Goal: Check status: Check status

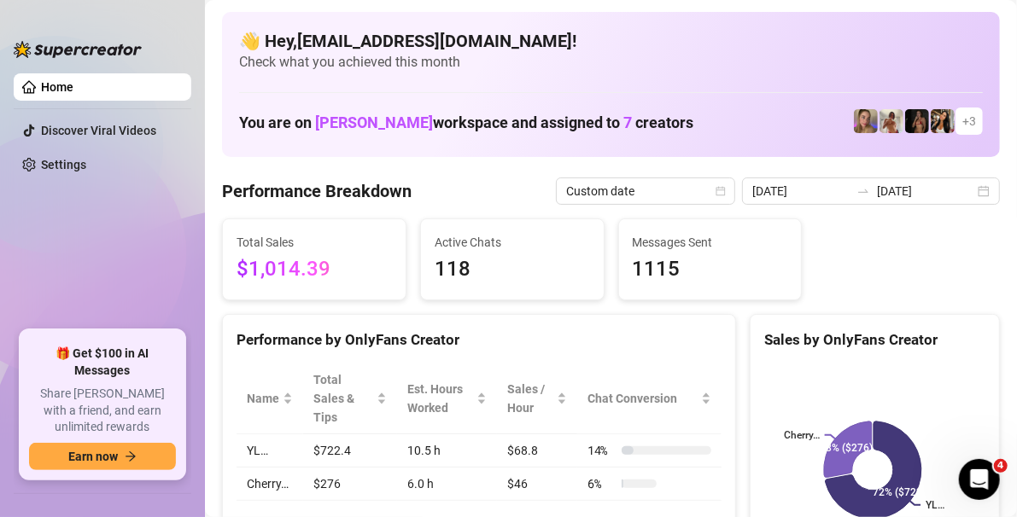
scroll to position [171, 0]
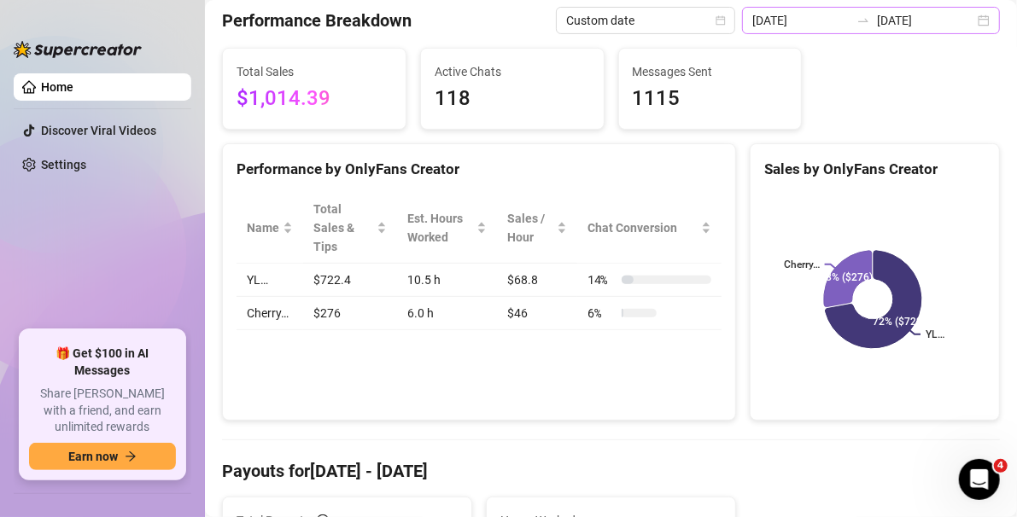
click at [977, 19] on div "[DATE] [DATE]" at bounding box center [871, 20] width 258 height 27
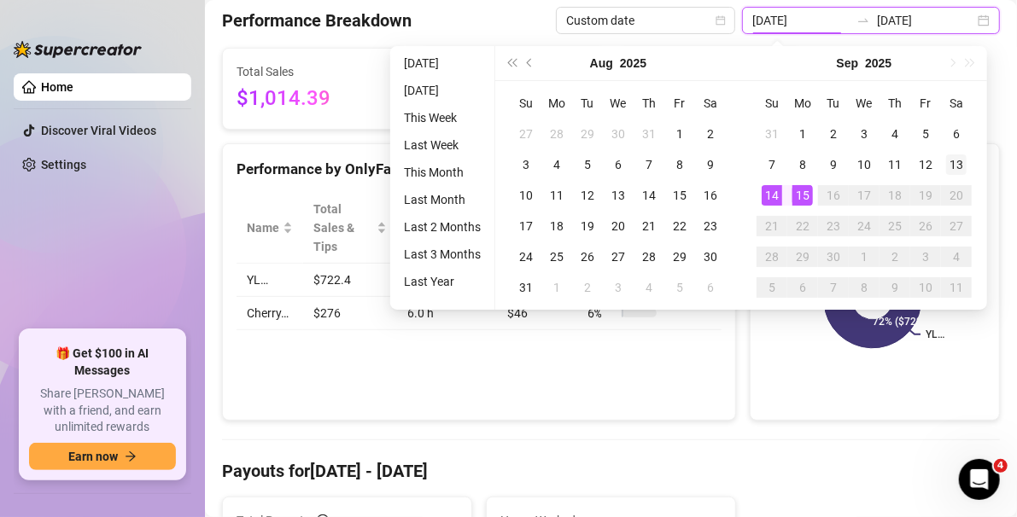
type input "[DATE]"
click at [962, 164] on div "13" at bounding box center [956, 164] width 20 height 20
type input "[DATE]"
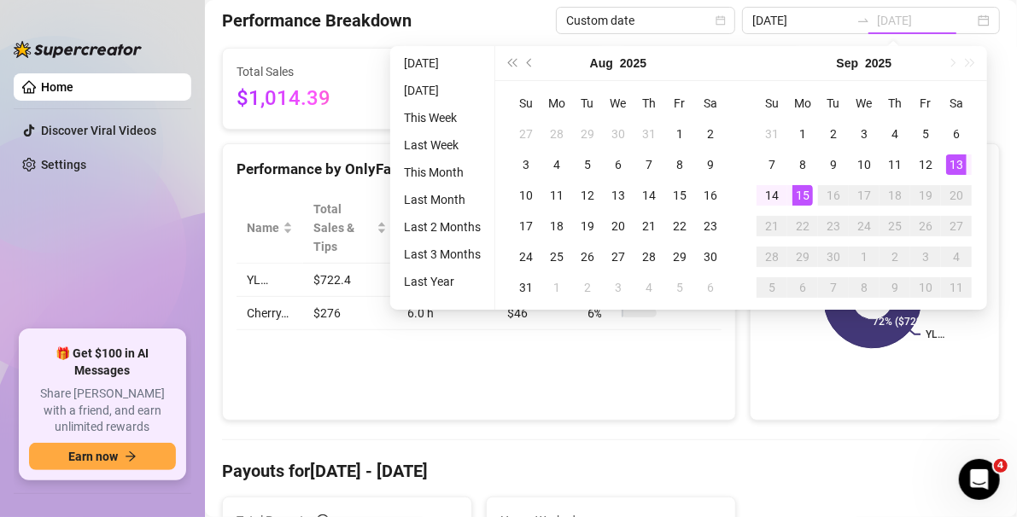
click at [798, 189] on div "15" at bounding box center [802, 195] width 20 height 20
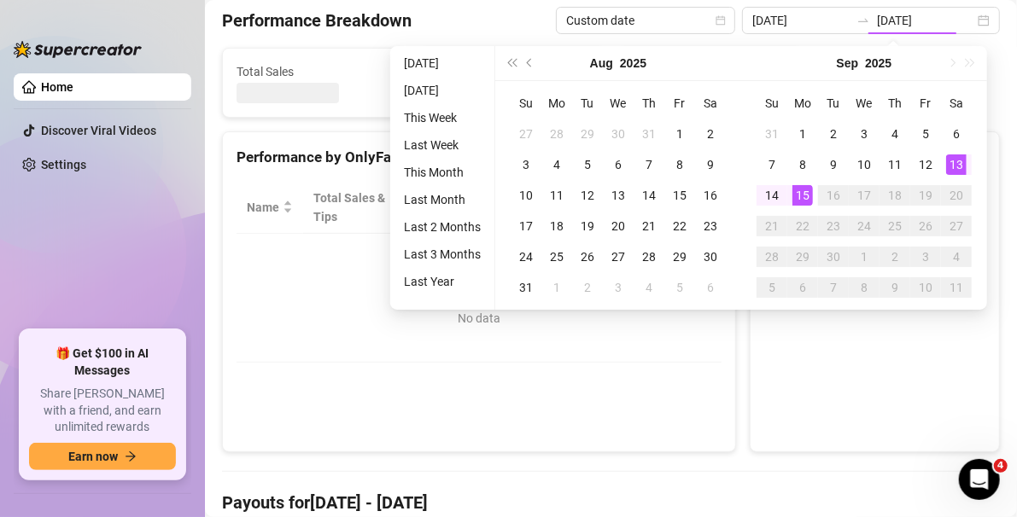
type input "2025-09-13"
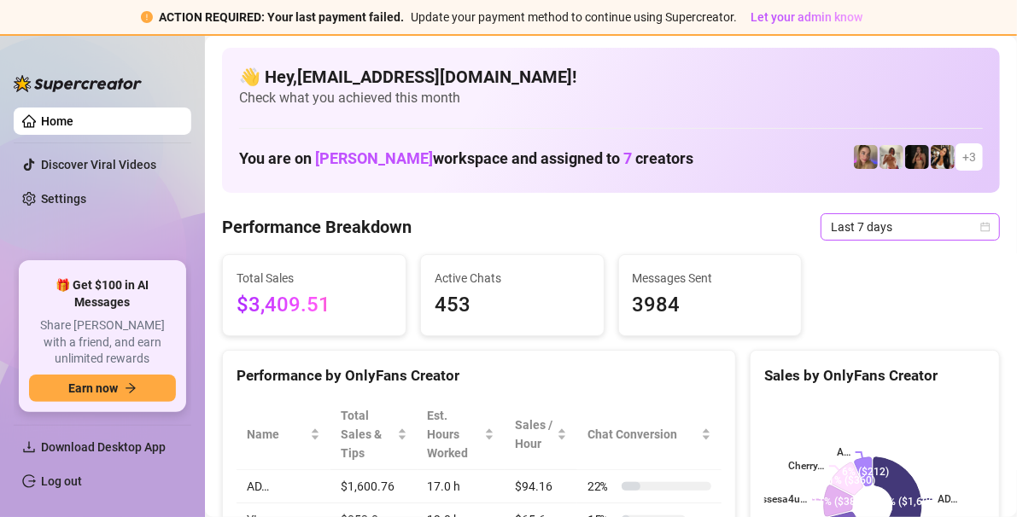
click at [981, 230] on icon "calendar" at bounding box center [985, 226] width 9 height 9
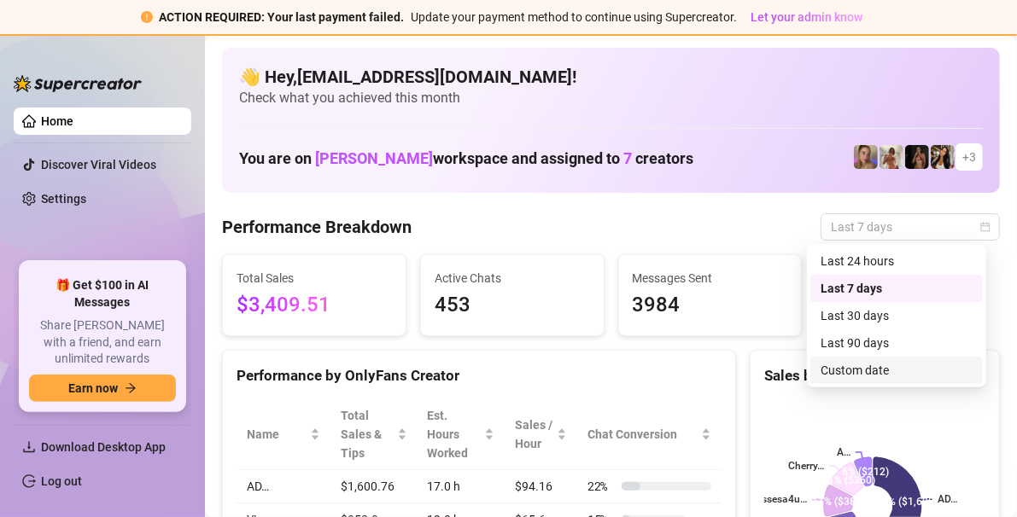
click at [883, 369] on div "Custom date" at bounding box center [896, 370] width 152 height 19
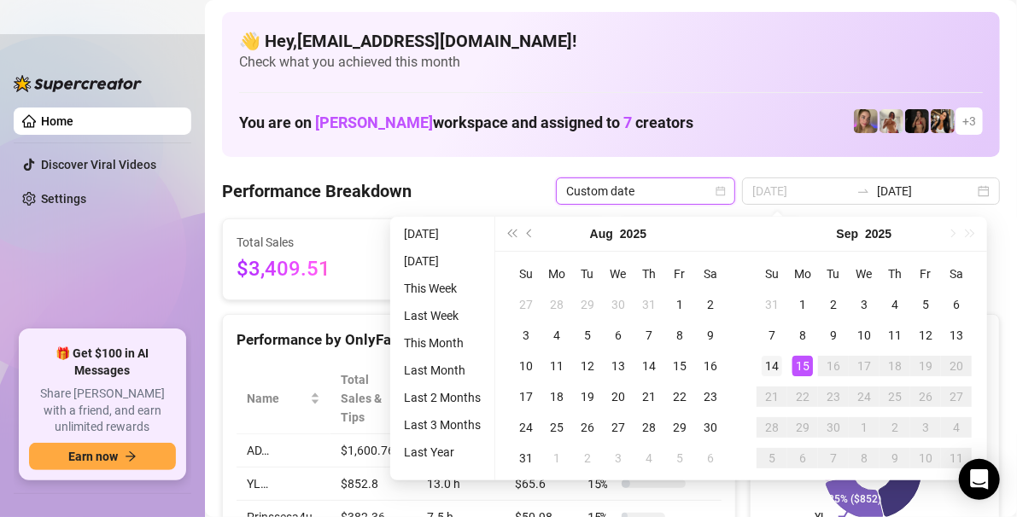
type input "[DATE]"
click at [781, 364] on td "14" at bounding box center [771, 366] width 31 height 31
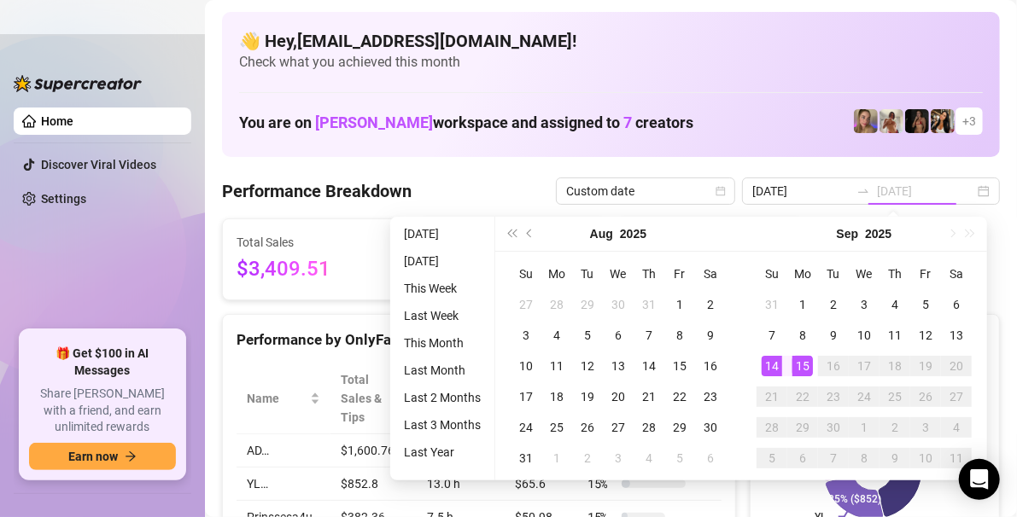
click at [800, 364] on div "15" at bounding box center [802, 366] width 20 height 20
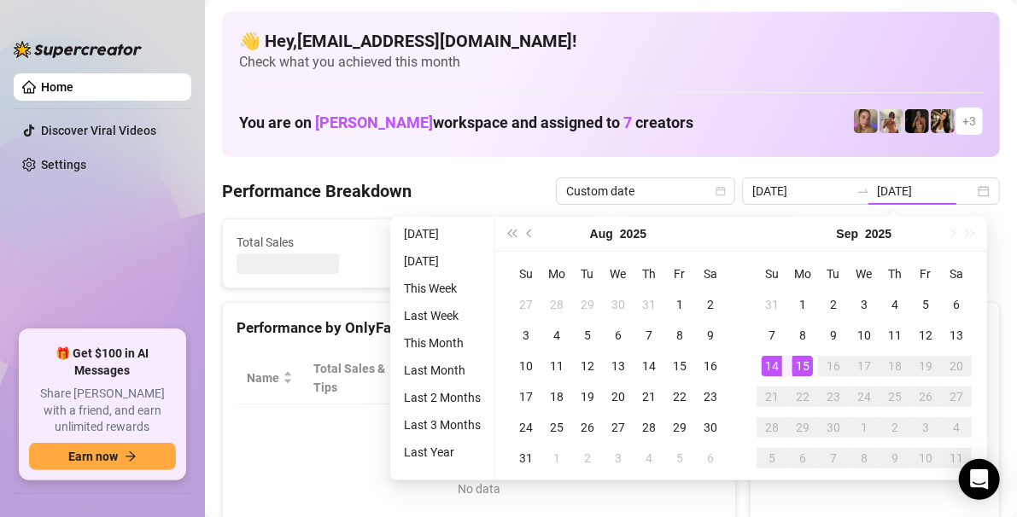
type input "[DATE]"
